Goal: Task Accomplishment & Management: Manage account settings

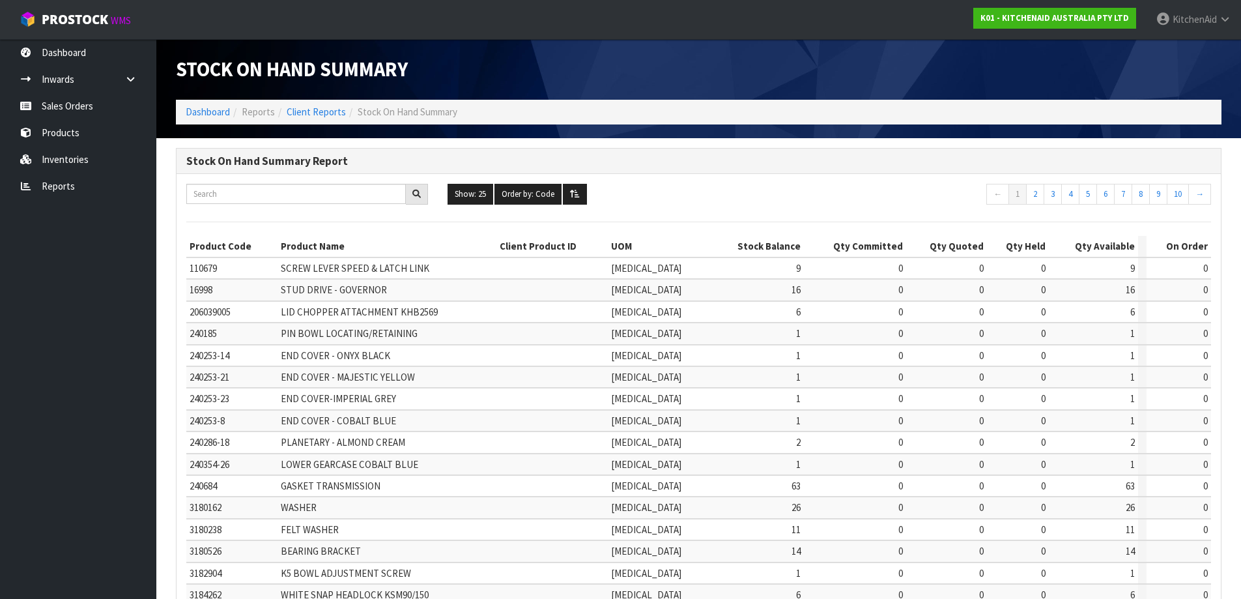
scroll to position [303, 0]
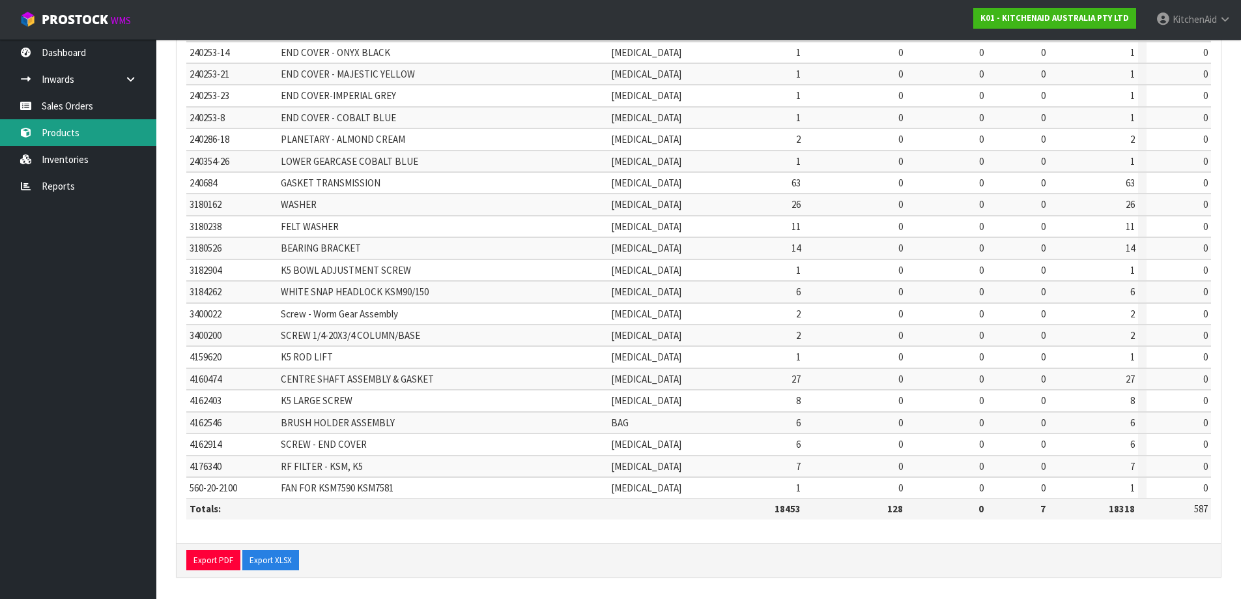
click at [63, 134] on link "Products" at bounding box center [78, 132] width 156 height 27
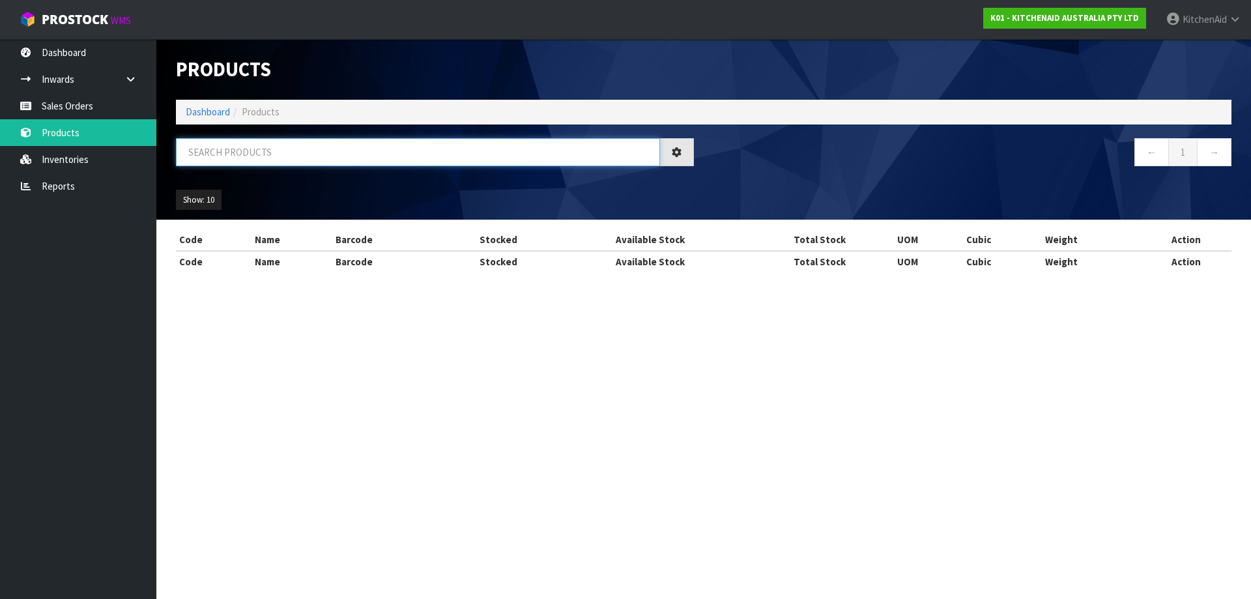
click at [274, 154] on input "text" at bounding box center [418, 152] width 484 height 28
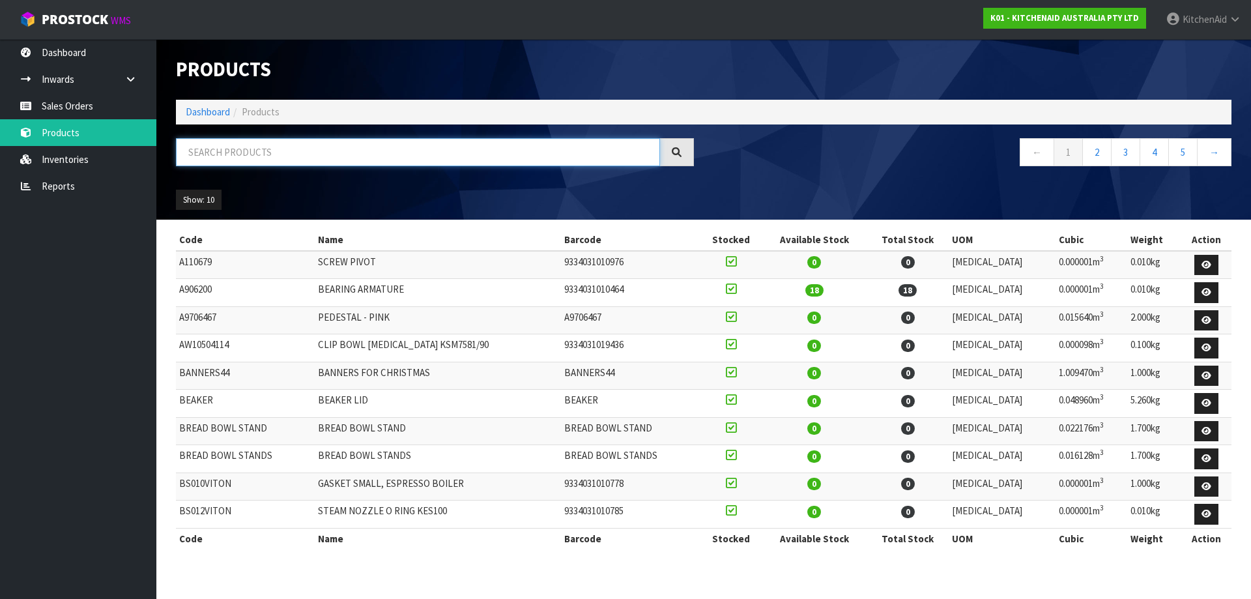
paste input "5KSM195PSAFT"
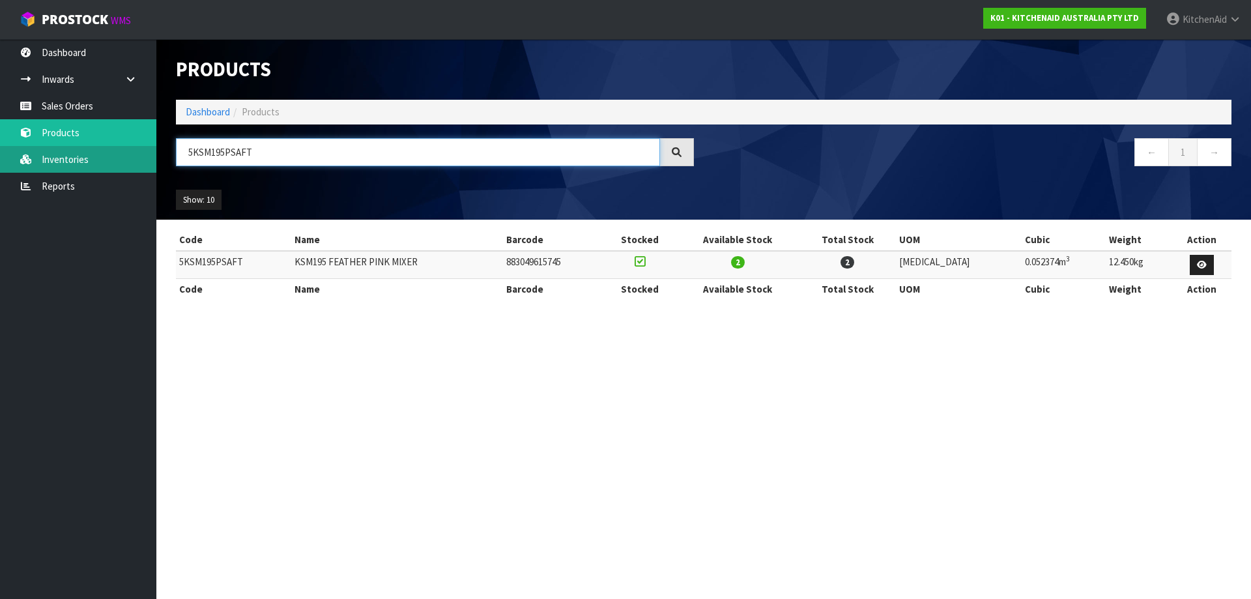
drag, startPoint x: 273, startPoint y: 158, endPoint x: 141, endPoint y: 156, distance: 132.3
click at [141, 156] on body "Toggle navigation ProStock WMS K01 - KITCHENAID AUSTRALIA PTY LTD [GEOGRAPHIC_D…" at bounding box center [625, 299] width 1251 height 599
paste input "MT4109ABK"
type input "5KMT4109ABK"
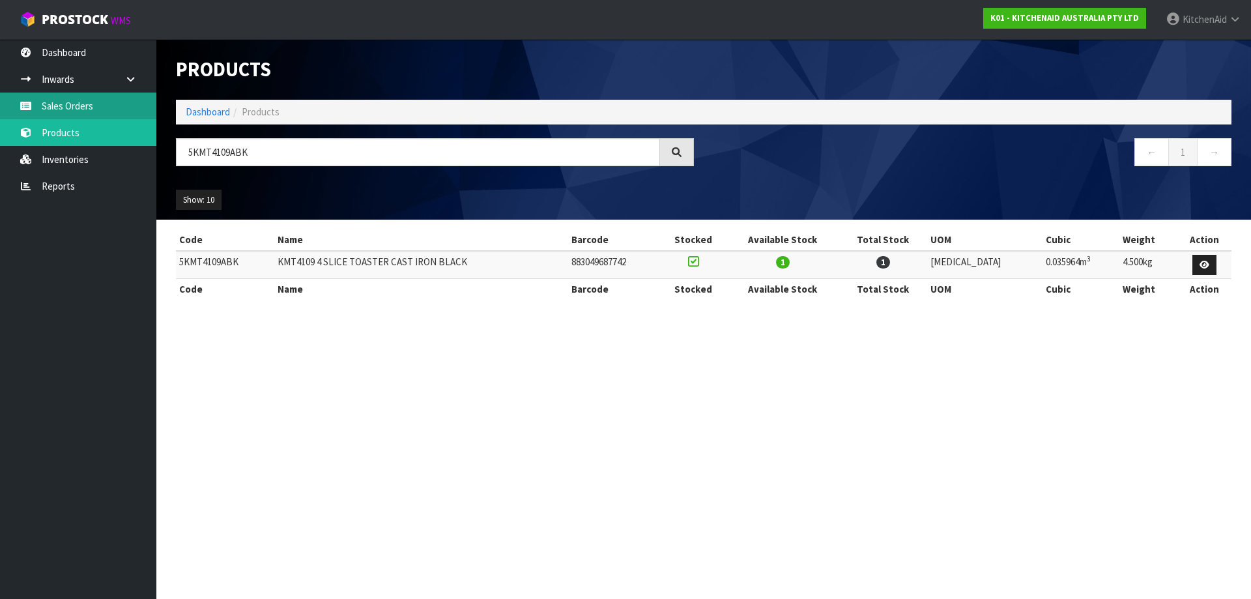
click at [81, 106] on link "Sales Orders" at bounding box center [78, 106] width 156 height 27
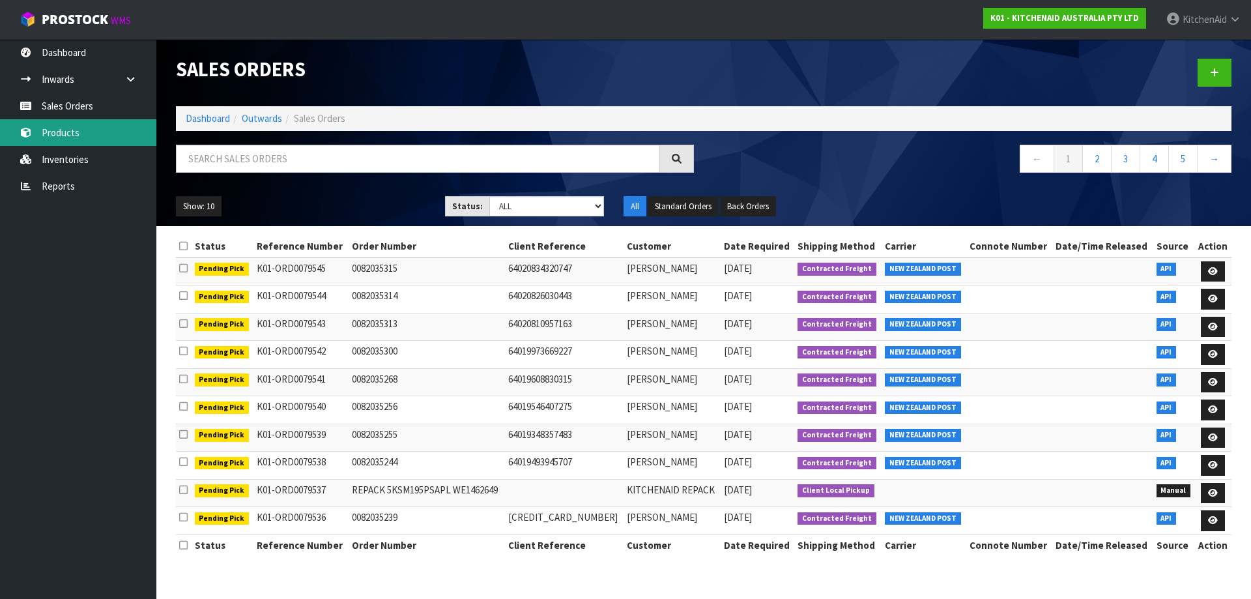
click at [81, 137] on link "Products" at bounding box center [78, 132] width 156 height 27
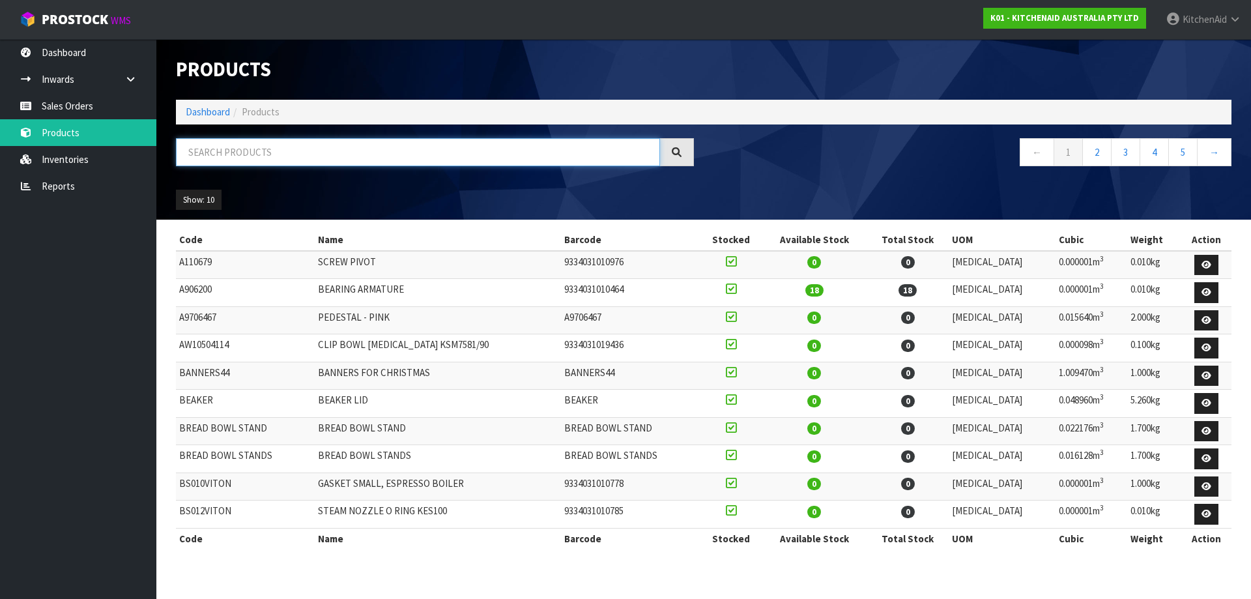
click at [341, 151] on input "text" at bounding box center [418, 152] width 484 height 28
paste input "5KEK1701ABM"
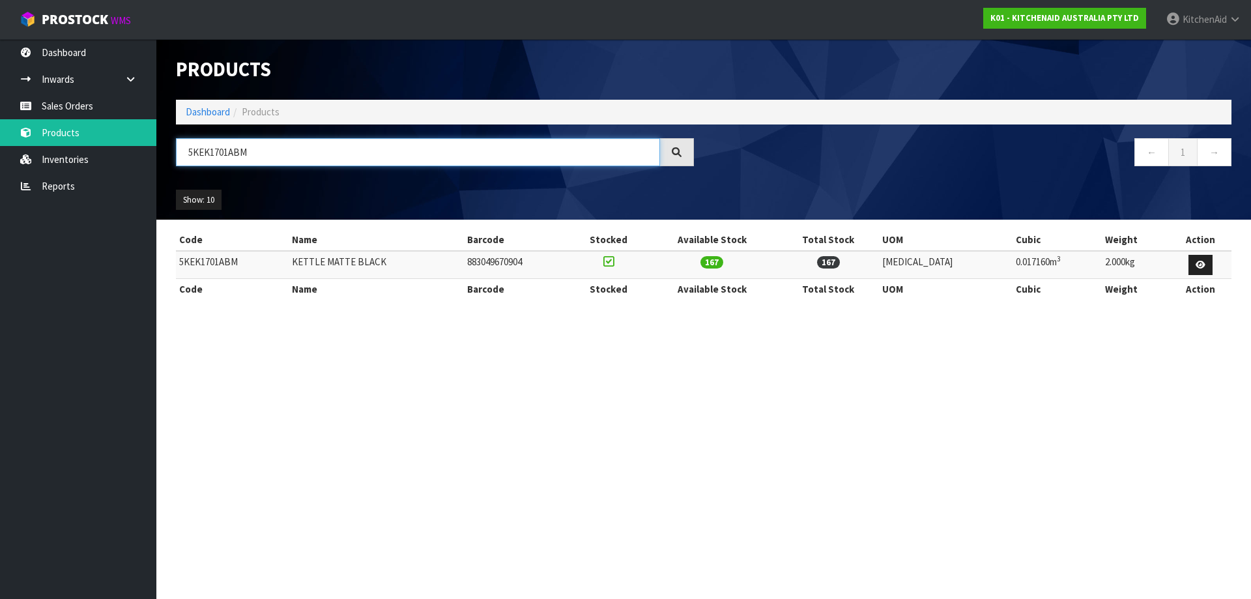
drag, startPoint x: 261, startPoint y: 151, endPoint x: 152, endPoint y: 206, distance: 121.8
click at [146, 158] on body "Toggle navigation ProStock WMS K01 - KITCHENAID AUSTRALIA PTY LTD [GEOGRAPHIC_D…" at bounding box center [625, 299] width 1251 height 599
paste input "MT4109"
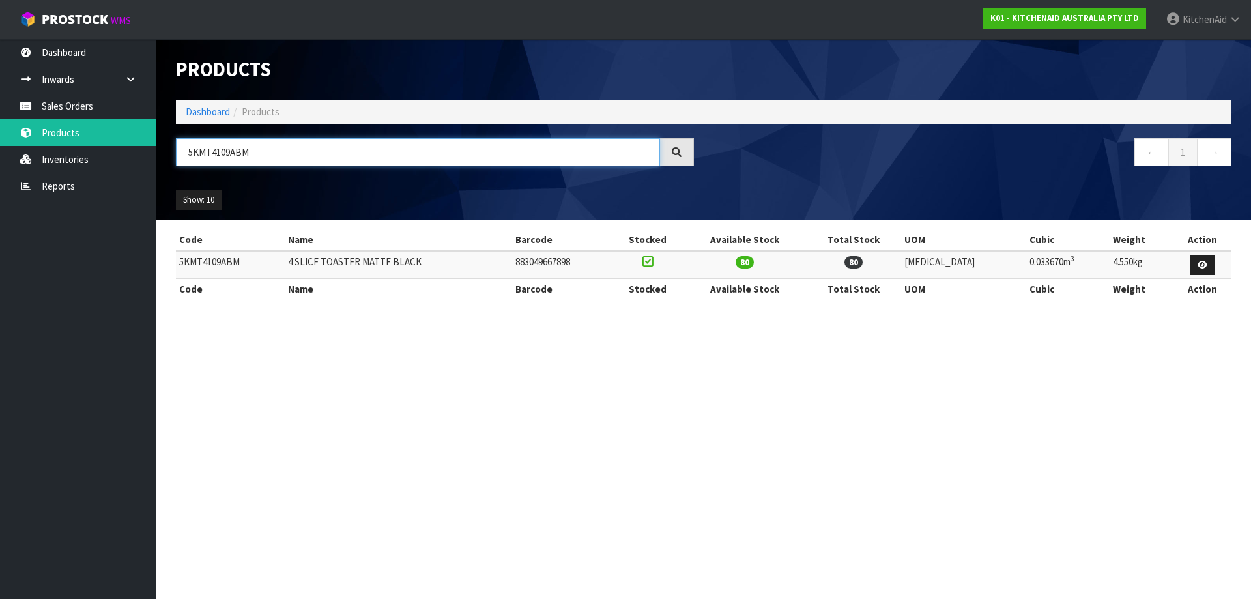
drag, startPoint x: 269, startPoint y: 145, endPoint x: 170, endPoint y: 141, distance: 99.2
click at [171, 140] on div "5KMT4109ABM" at bounding box center [435, 157] width 538 height 38
paste input "SM195PSAPT"
type input "5KSM195PSAPT"
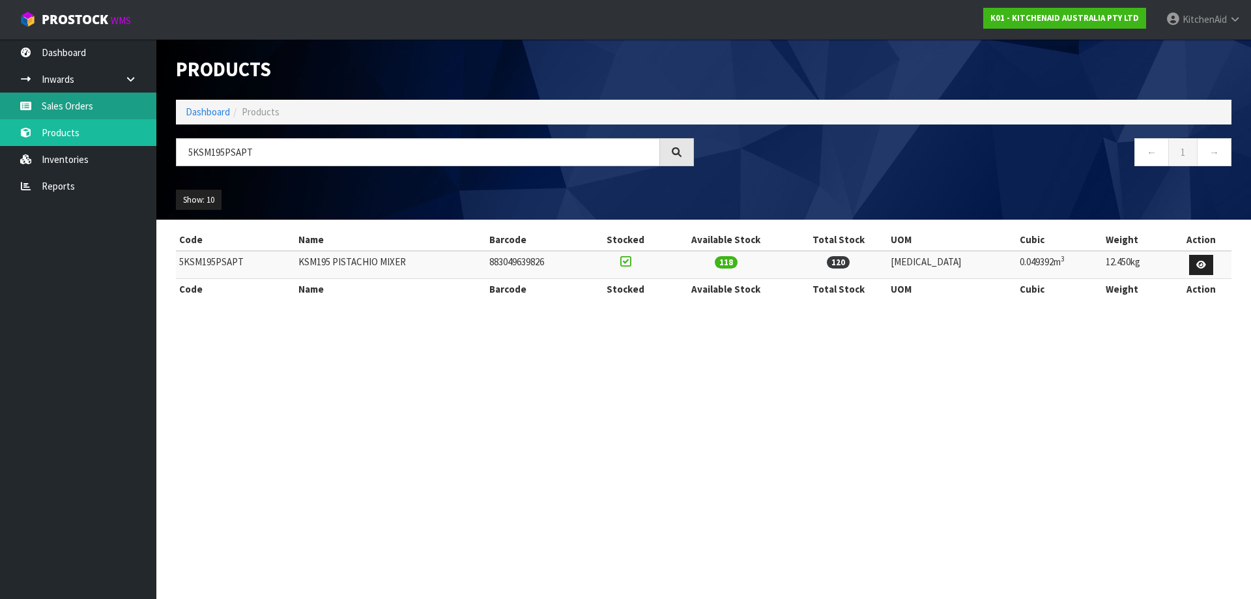
click at [84, 108] on link "Sales Orders" at bounding box center [78, 106] width 156 height 27
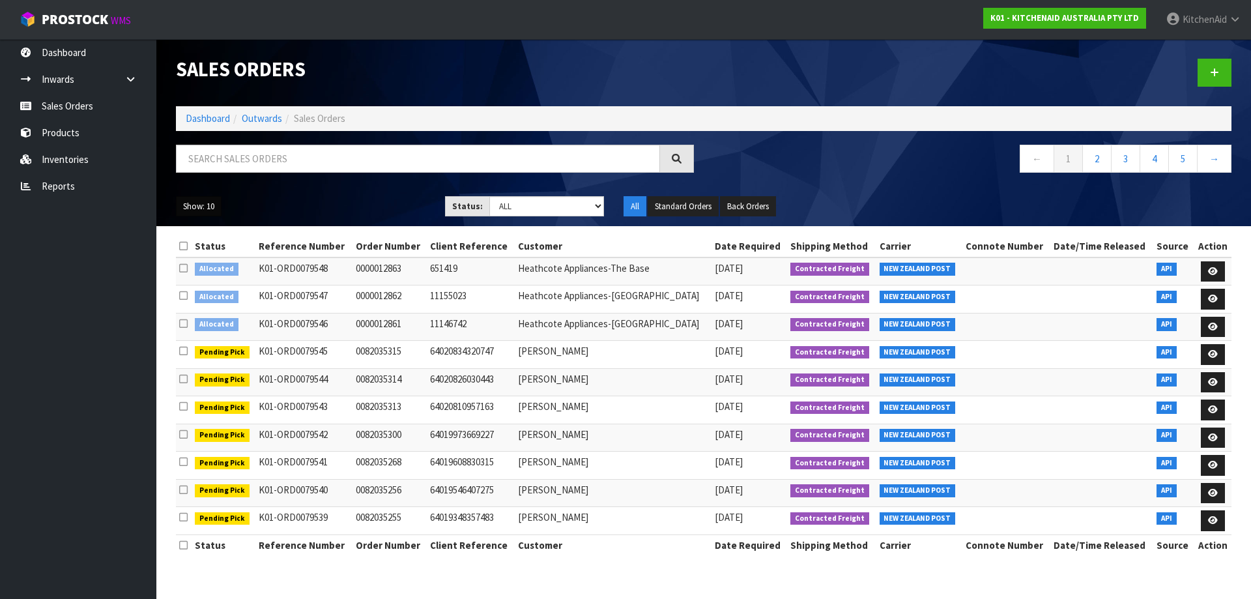
click at [197, 205] on button "Show: 10" at bounding box center [199, 206] width 46 height 21
click at [203, 276] on link "50" at bounding box center [228, 284] width 103 height 18
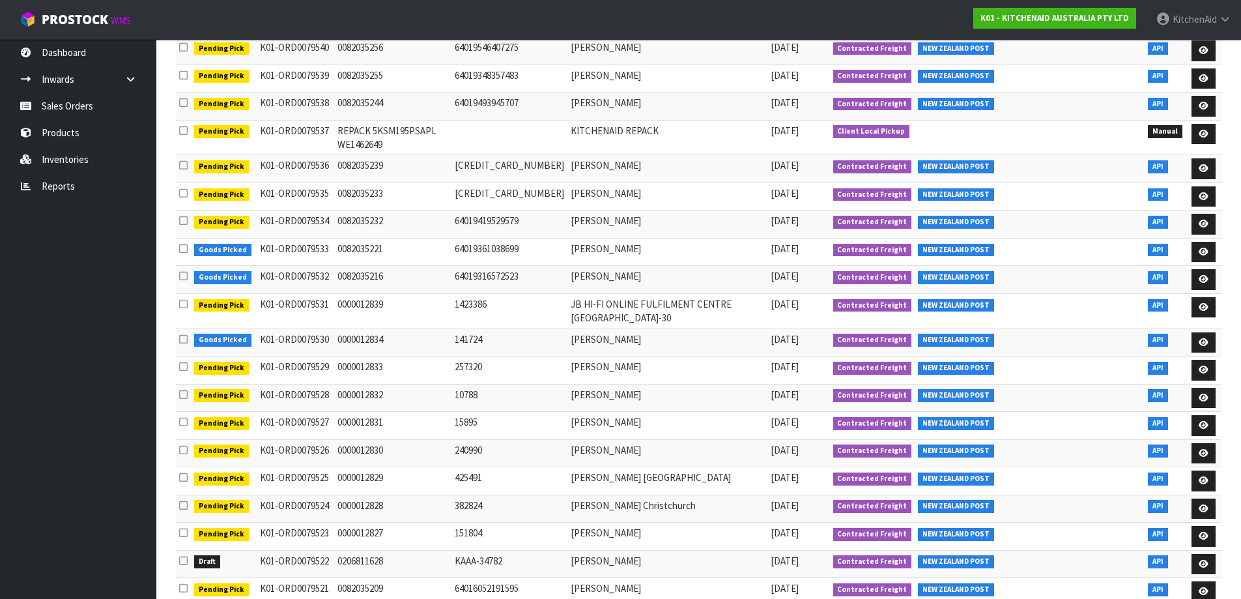
scroll to position [521, 0]
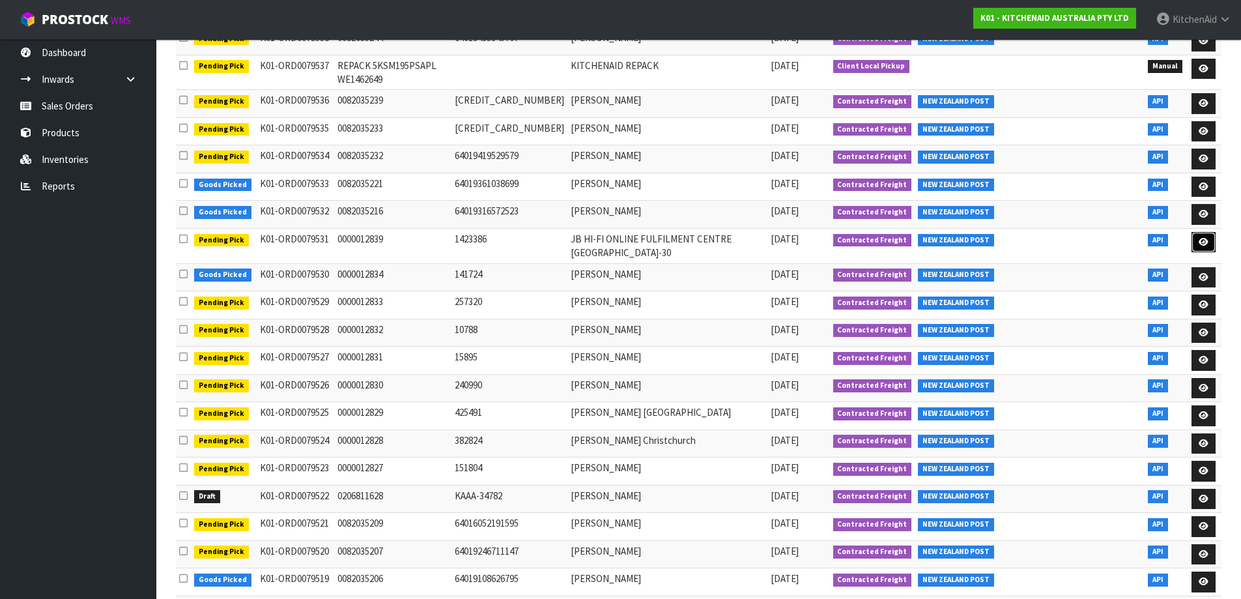
click at [1205, 242] on icon at bounding box center [1204, 242] width 10 height 8
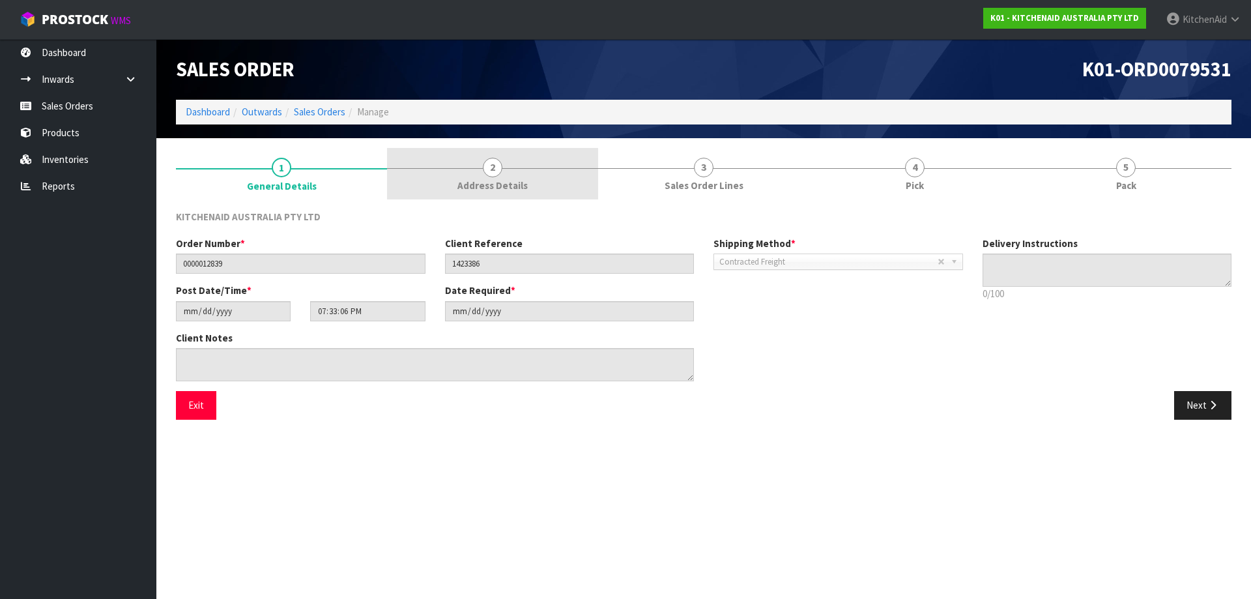
click at [504, 175] on link "2 Address Details" at bounding box center [492, 173] width 211 height 51
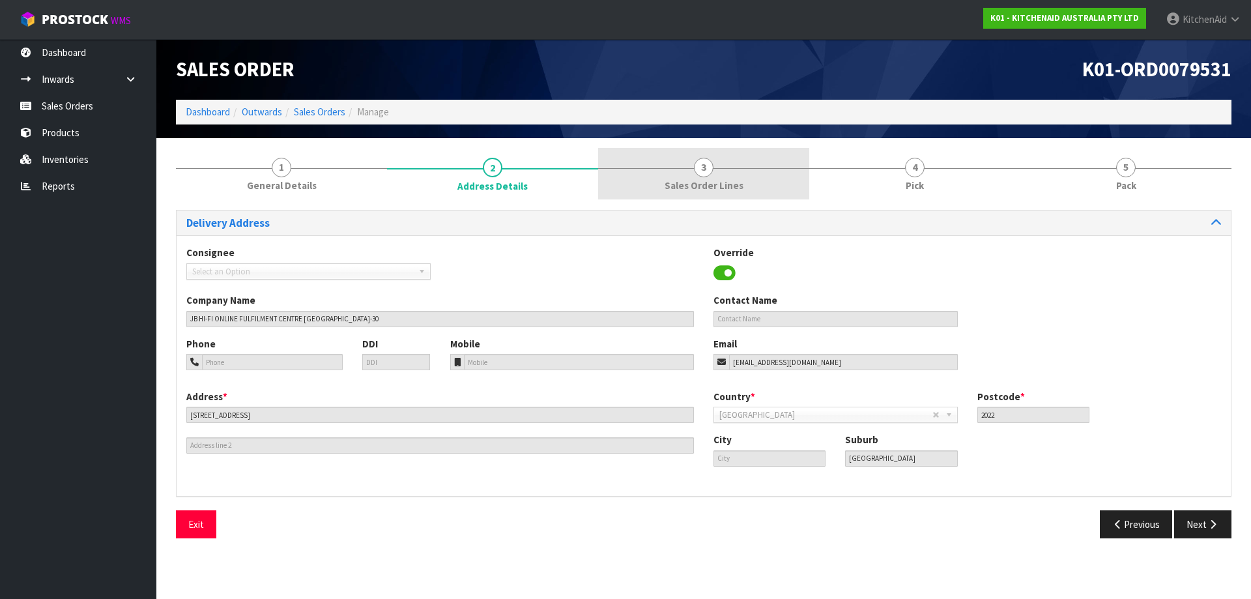
click at [720, 177] on link "3 Sales Order Lines" at bounding box center [703, 173] width 211 height 51
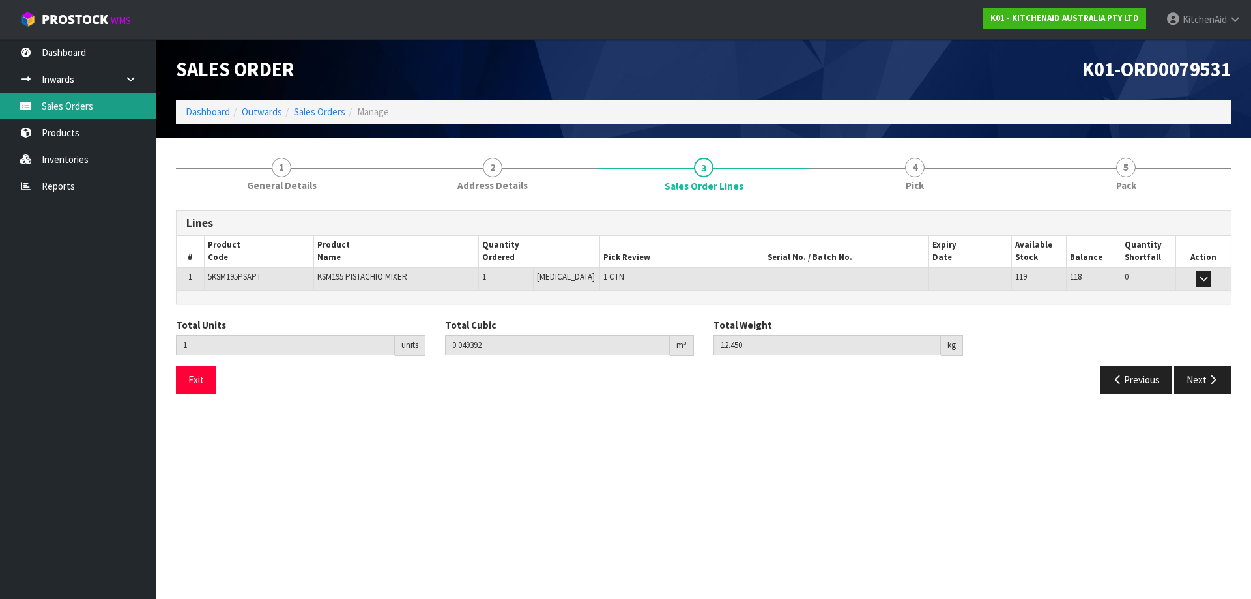
click at [72, 102] on link "Sales Orders" at bounding box center [78, 106] width 156 height 27
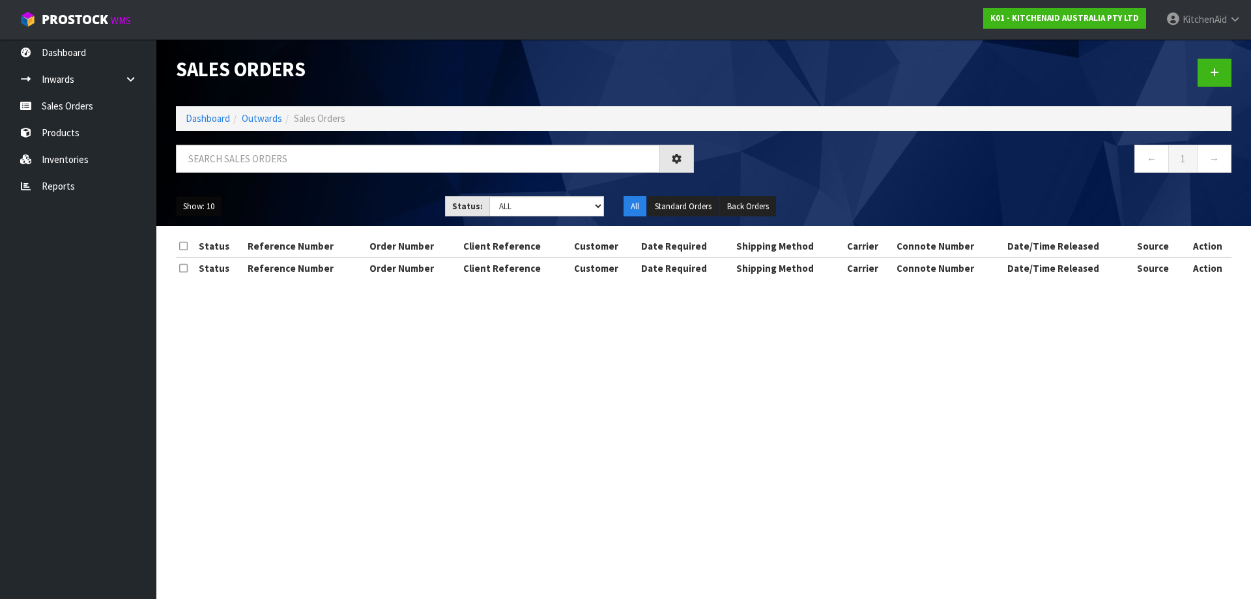
click at [192, 209] on button "Show: 10" at bounding box center [199, 206] width 46 height 21
click at [193, 281] on link "50" at bounding box center [228, 284] width 103 height 18
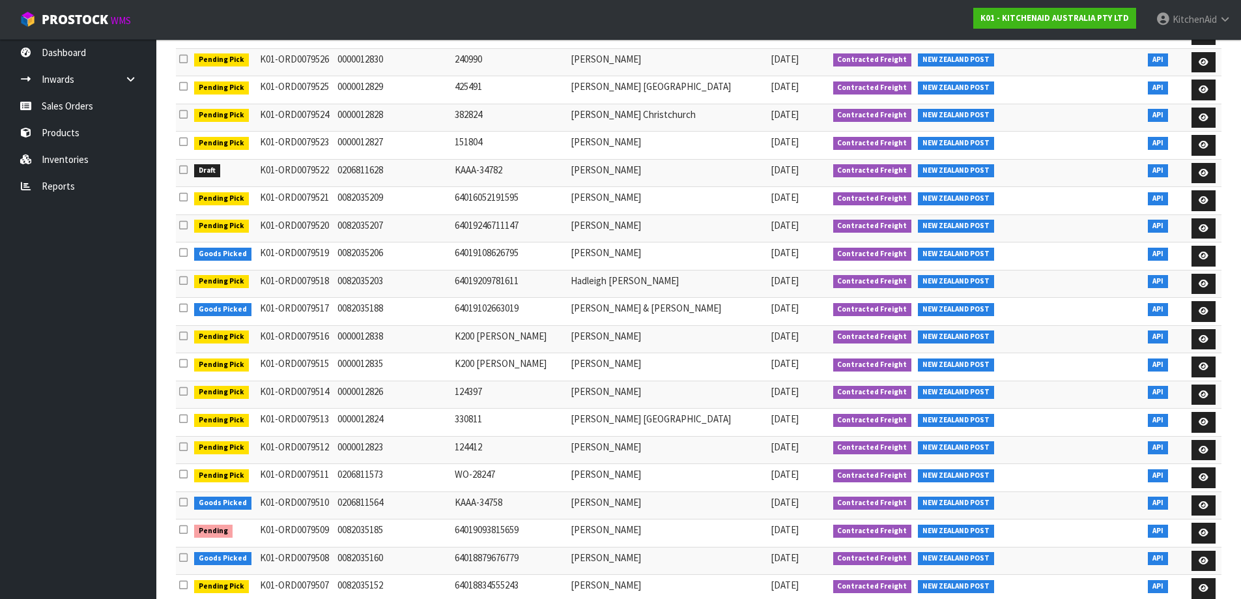
scroll to position [912, 0]
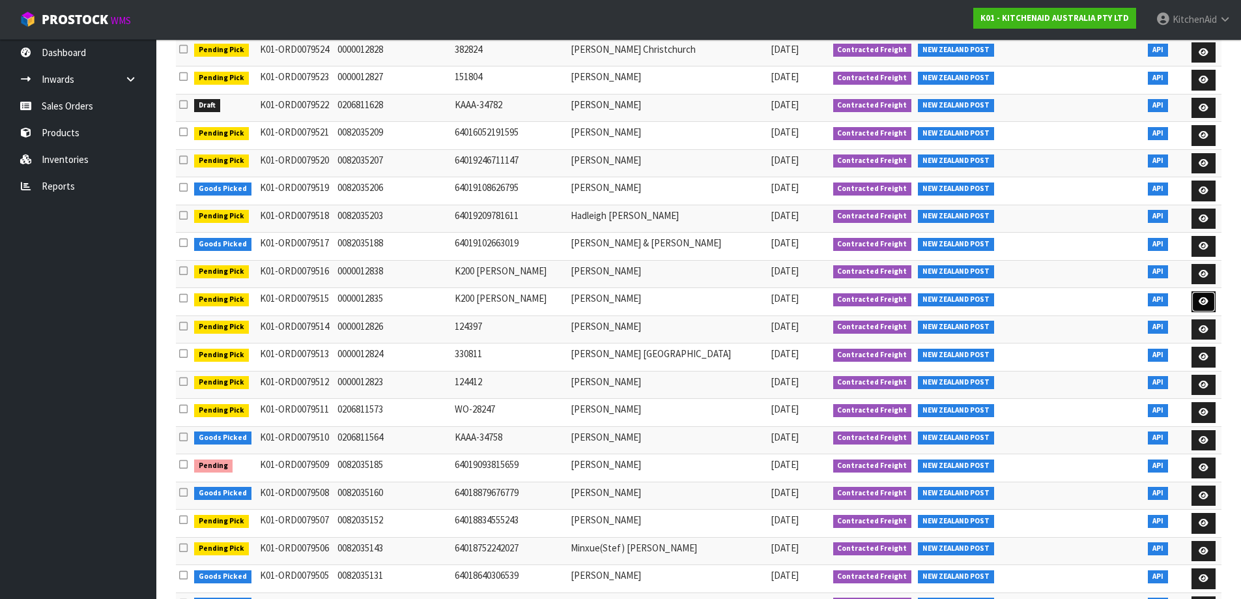
click at [1207, 305] on icon at bounding box center [1204, 301] width 10 height 8
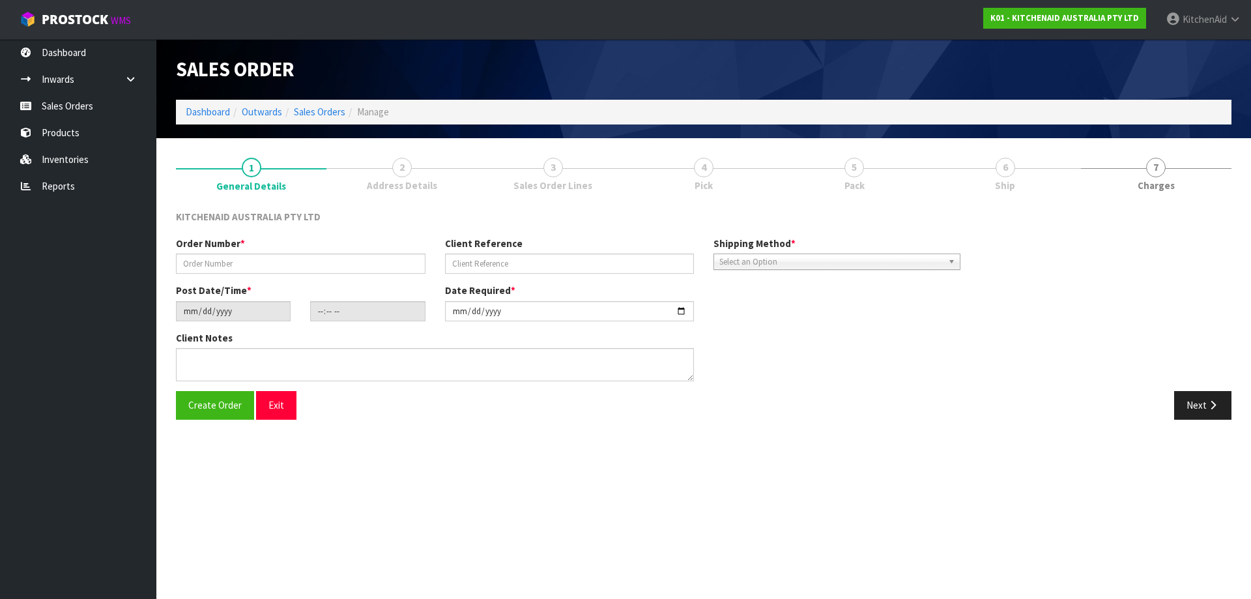
type input "0000012835"
type input "K200 [PERSON_NAME]"
type input "[DATE]"
type input "17:32:59.000"
type input "[DATE]"
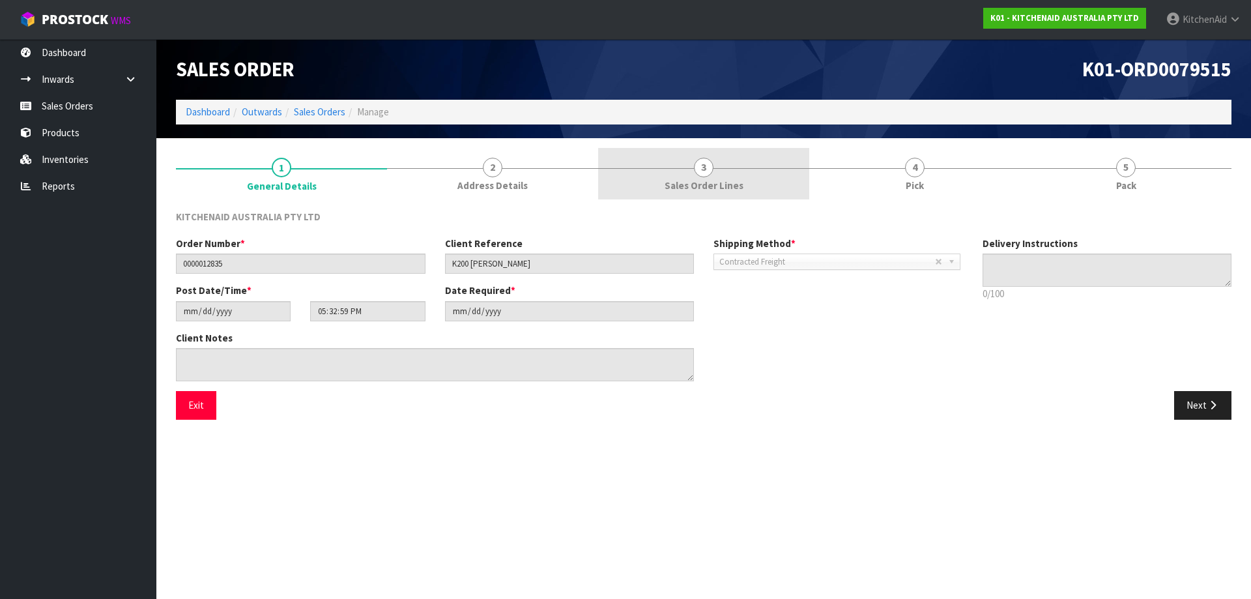
click at [738, 170] on link "3 Sales Order Lines" at bounding box center [703, 173] width 211 height 51
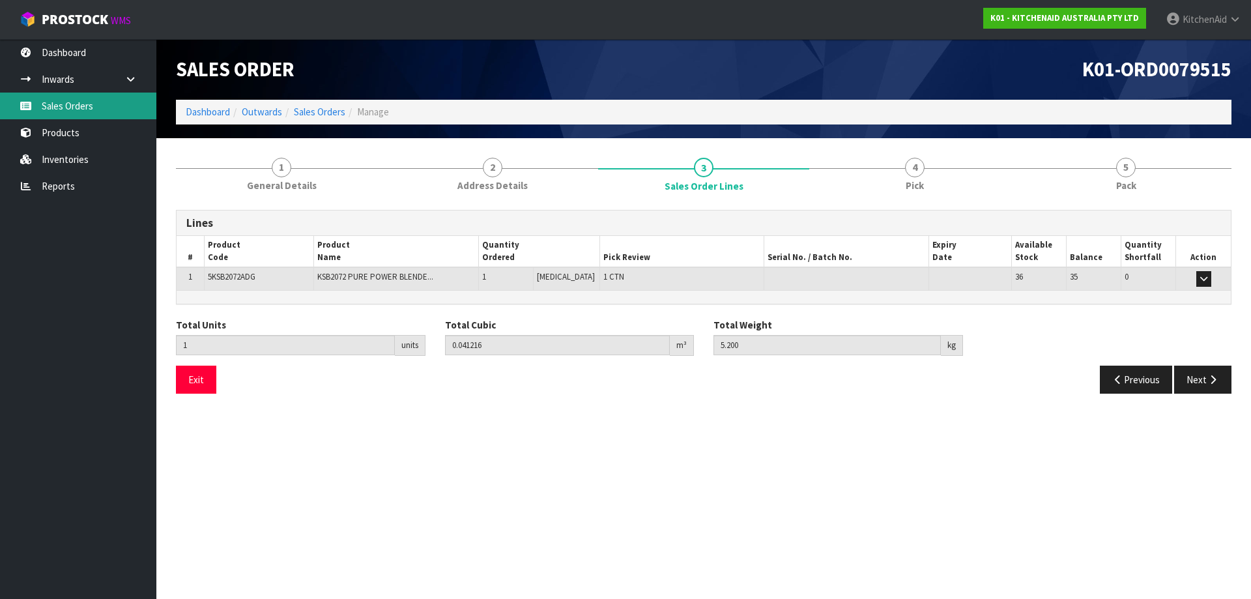
click at [93, 111] on link "Sales Orders" at bounding box center [78, 106] width 156 height 27
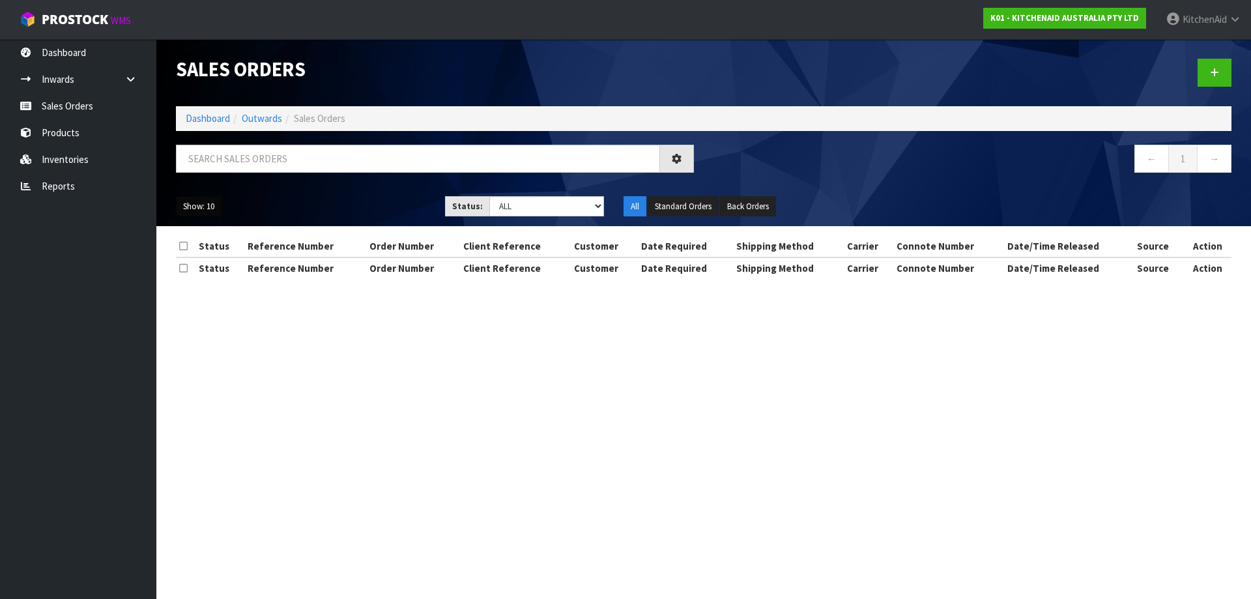
click at [209, 207] on button "Show: 10" at bounding box center [199, 206] width 46 height 21
click at [207, 282] on link "50" at bounding box center [228, 284] width 103 height 18
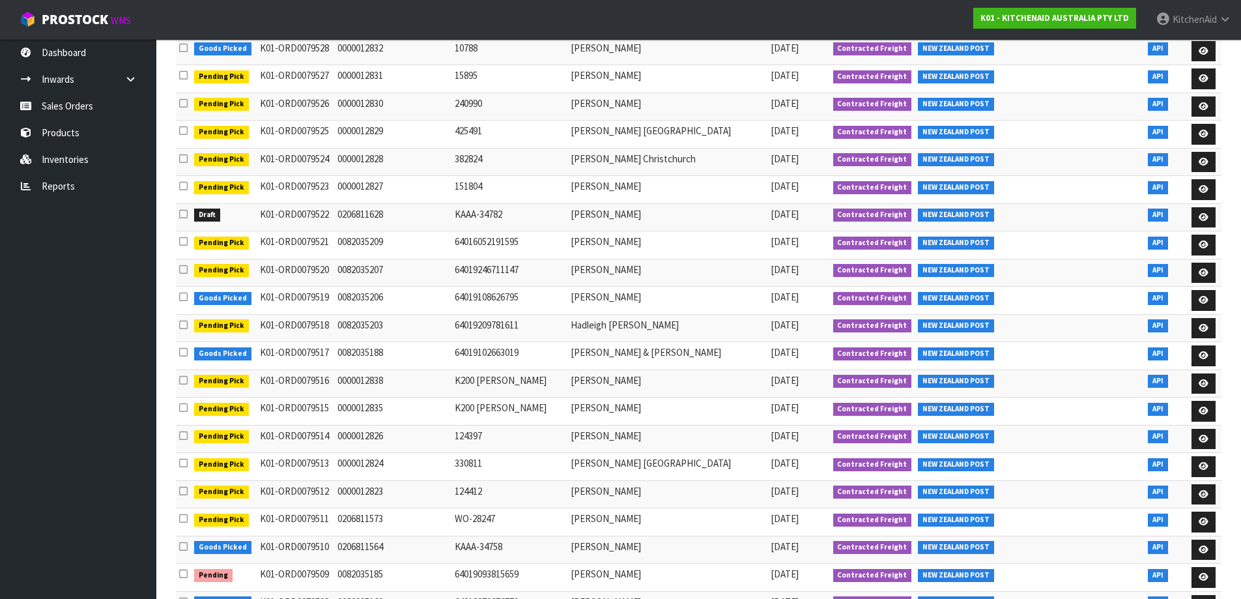
scroll to position [747, 0]
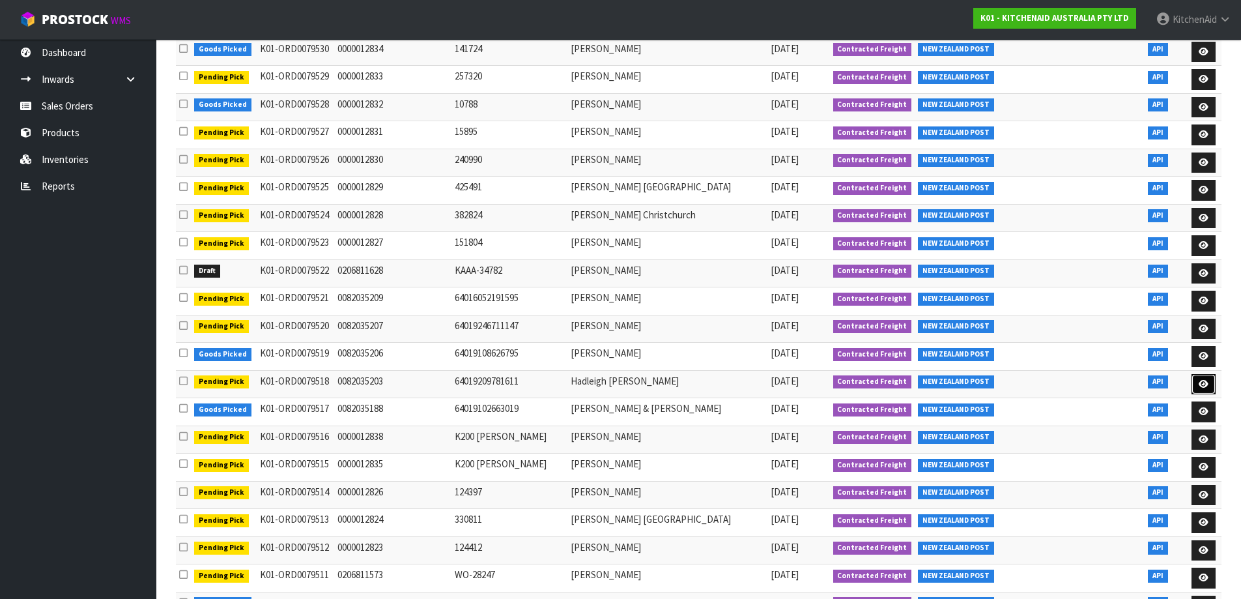
click at [1206, 388] on icon at bounding box center [1204, 384] width 10 height 8
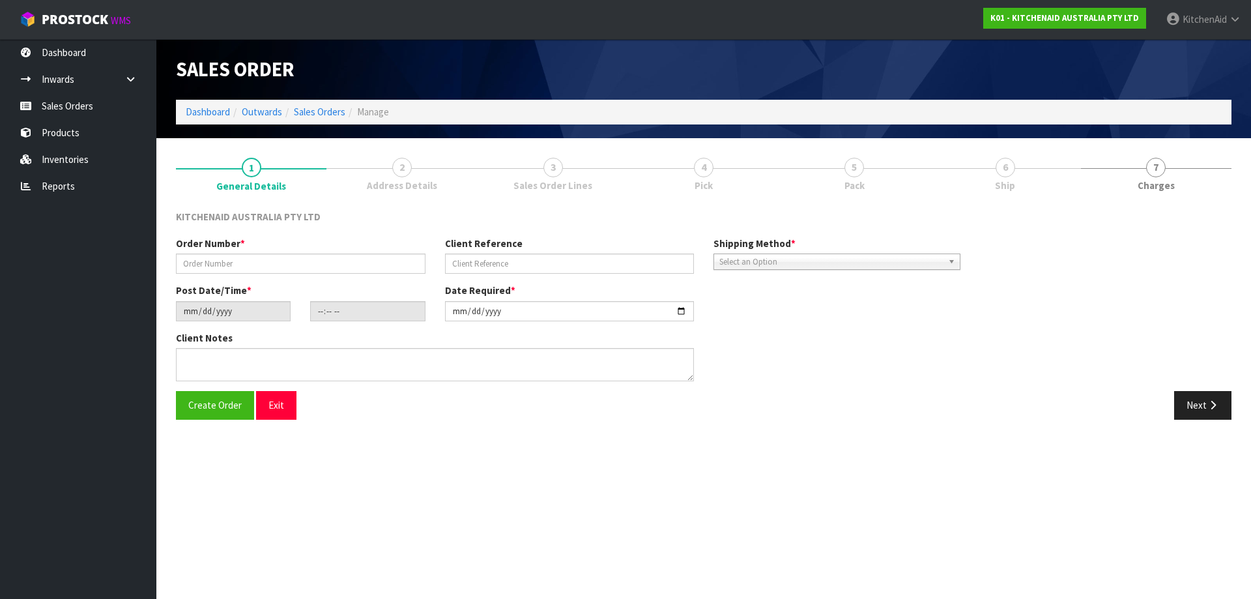
type input "0082035203"
type input "64019209781611"
type input "[DATE]"
type input "17:41:52.000"
type input "[DATE]"
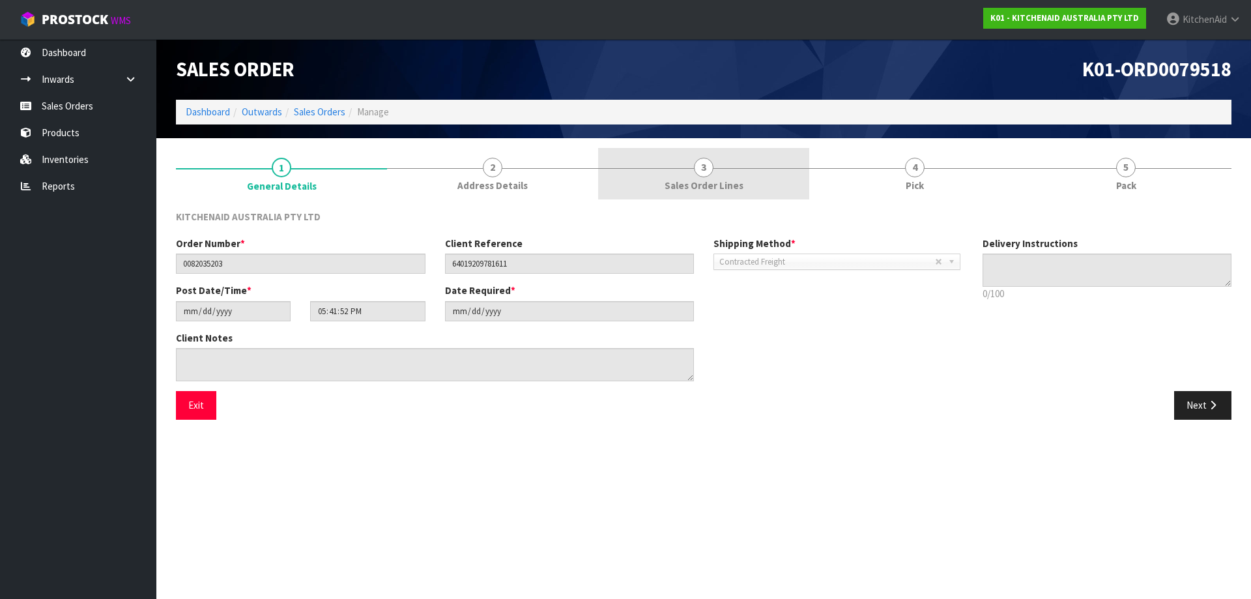
click at [741, 184] on span "Sales Order Lines" at bounding box center [704, 186] width 79 height 14
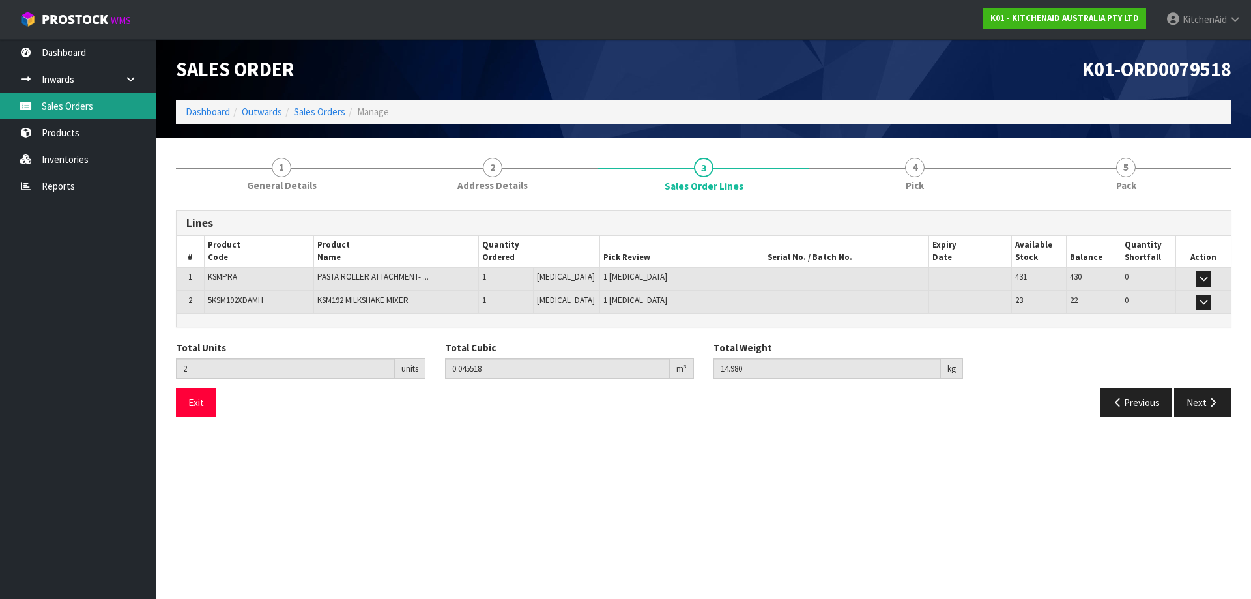
click at [86, 111] on link "Sales Orders" at bounding box center [78, 106] width 156 height 27
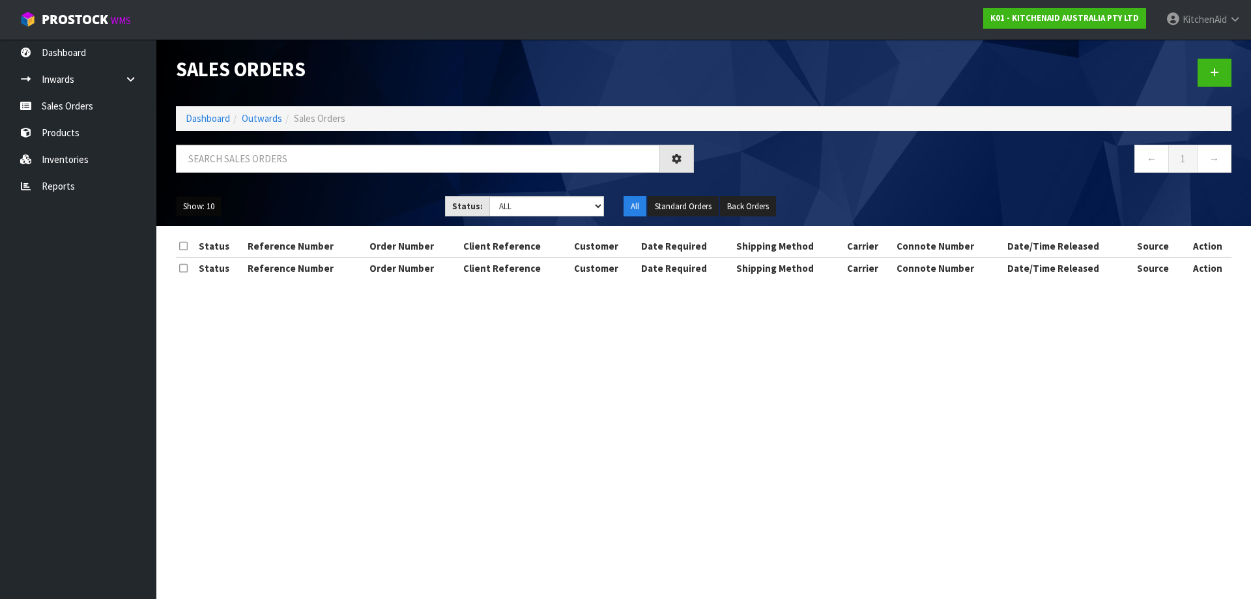
click at [208, 206] on button "Show: 10" at bounding box center [199, 206] width 46 height 21
click at [197, 289] on link "50" at bounding box center [228, 284] width 103 height 18
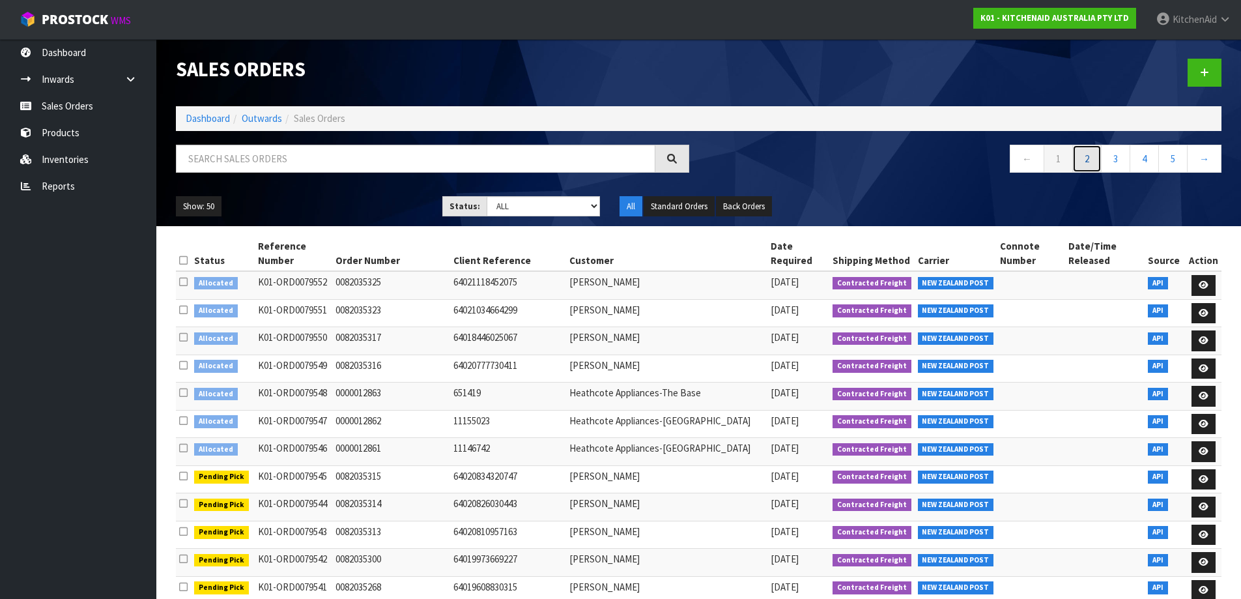
click at [1090, 164] on link "2" at bounding box center [1087, 159] width 29 height 28
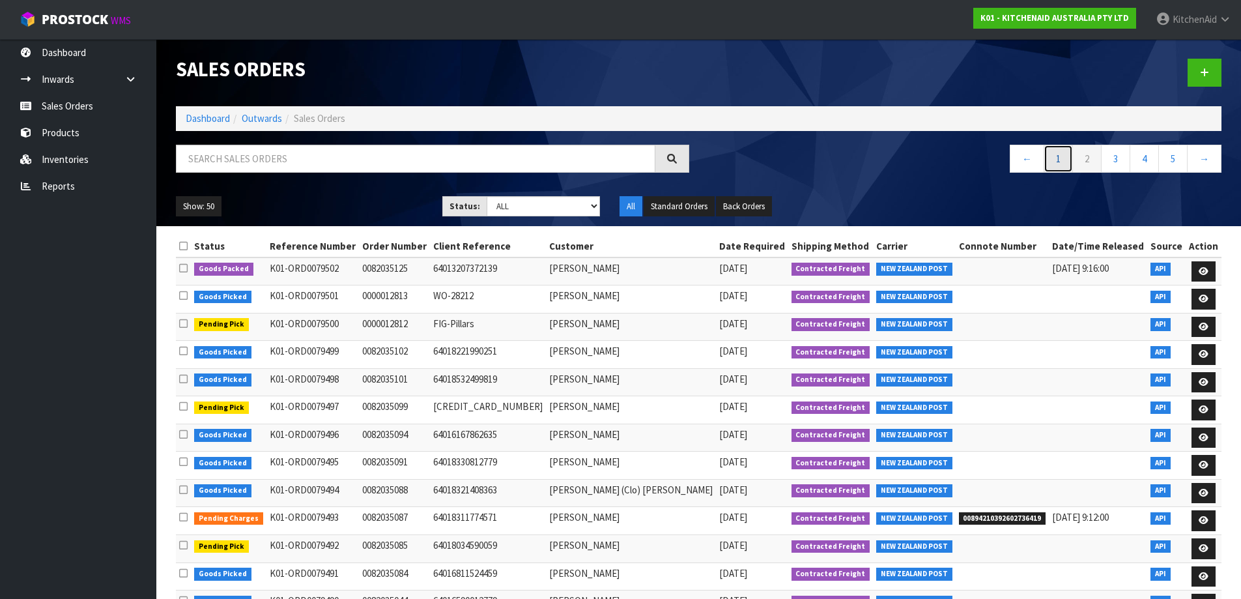
click at [1056, 163] on link "1" at bounding box center [1058, 159] width 29 height 28
